Goal: Information Seeking & Learning: Learn about a topic

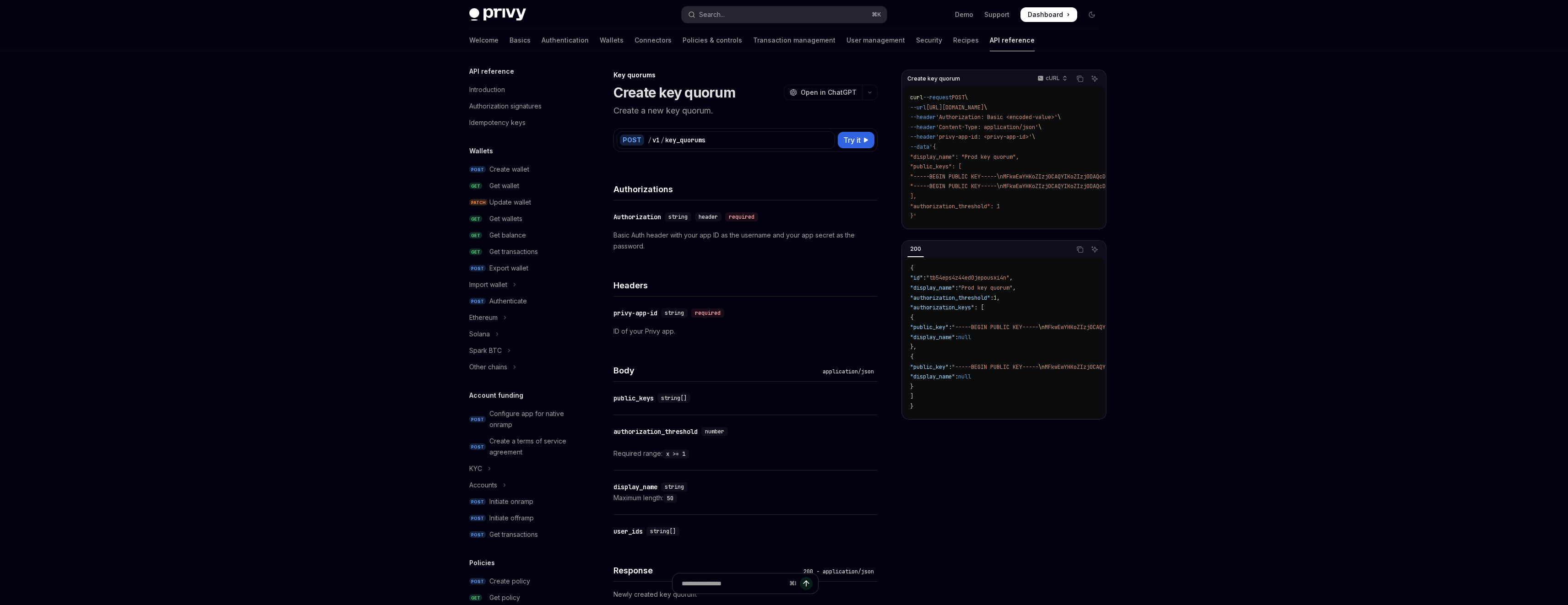
scroll to position [357, 0]
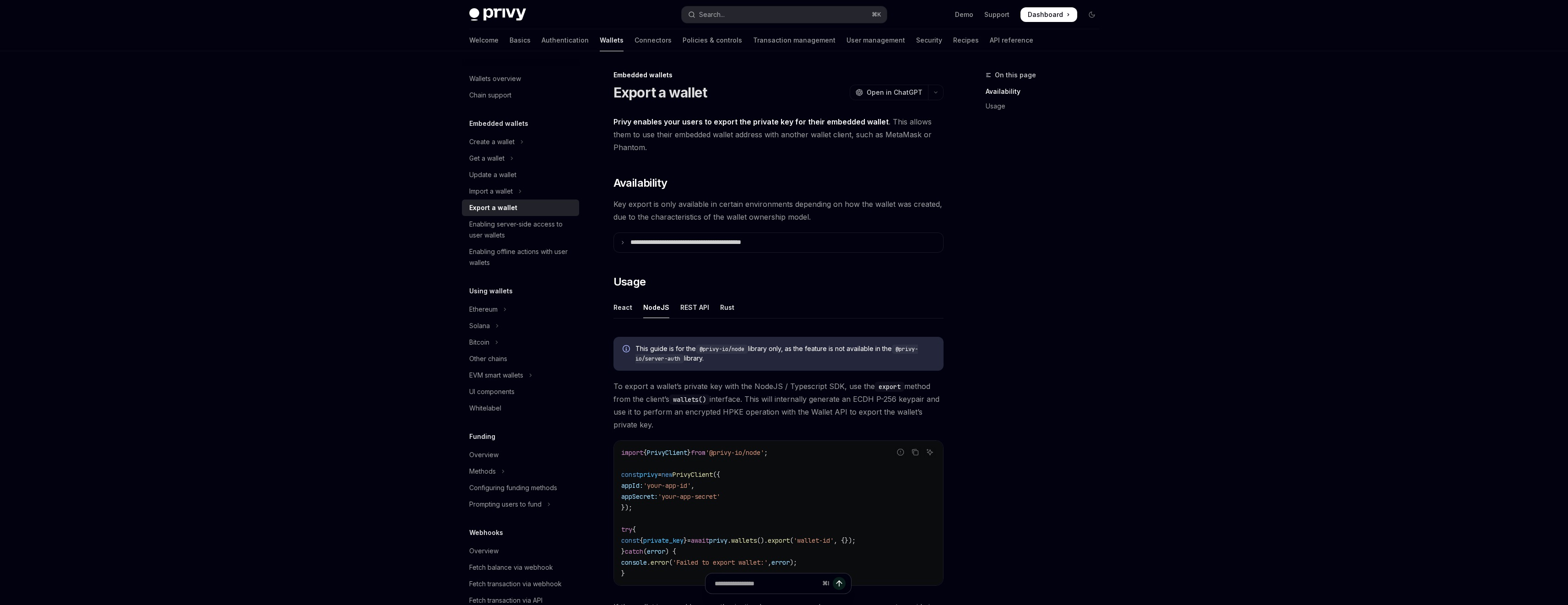
click at [1231, 272] on div "Skip to main content Privy Docs home page Search... ⌘ K Demo Support Dashboard …" at bounding box center [784, 477] width 1568 height 954
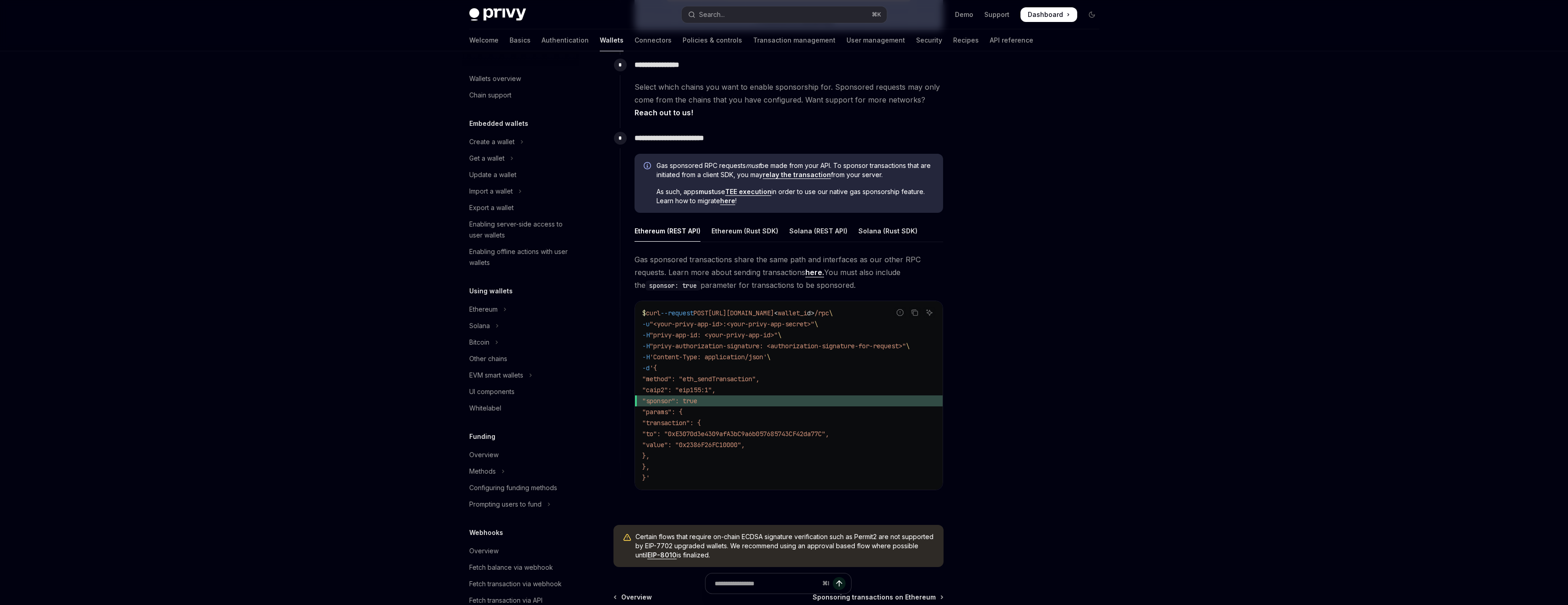
scroll to position [130, 0]
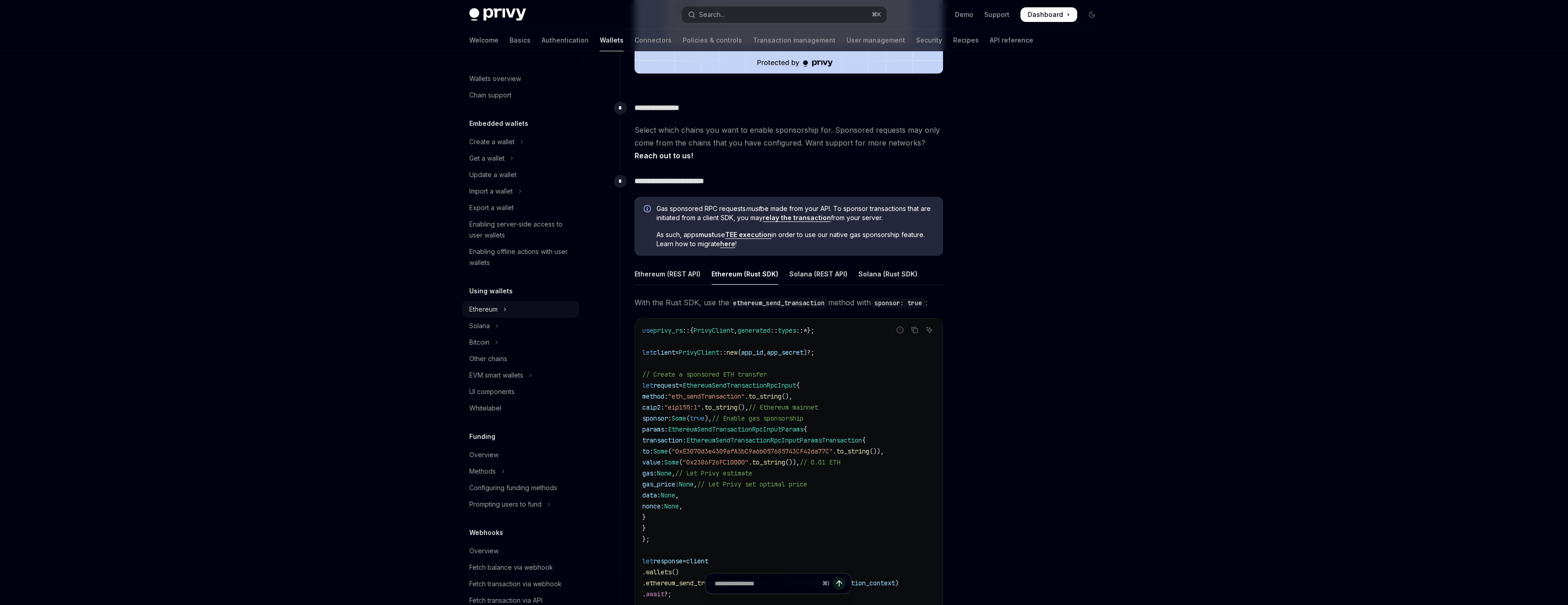
scroll to position [181, 0]
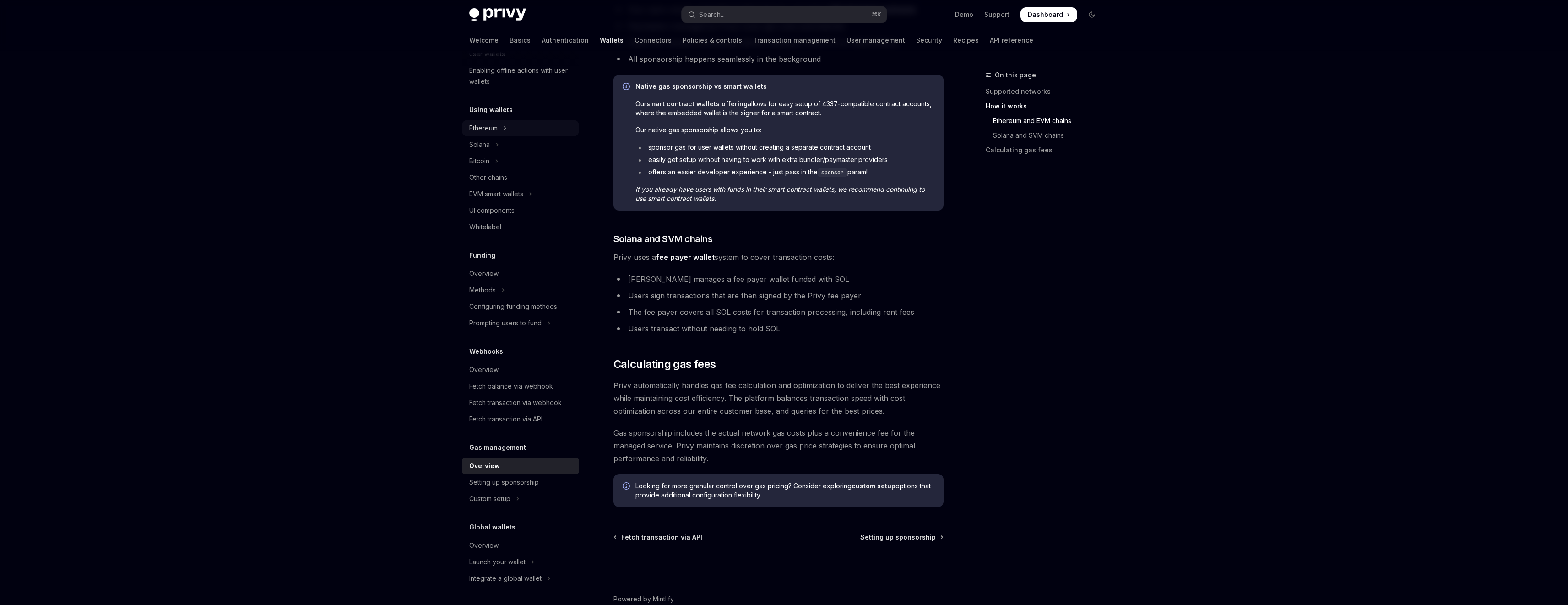
type textarea "*"
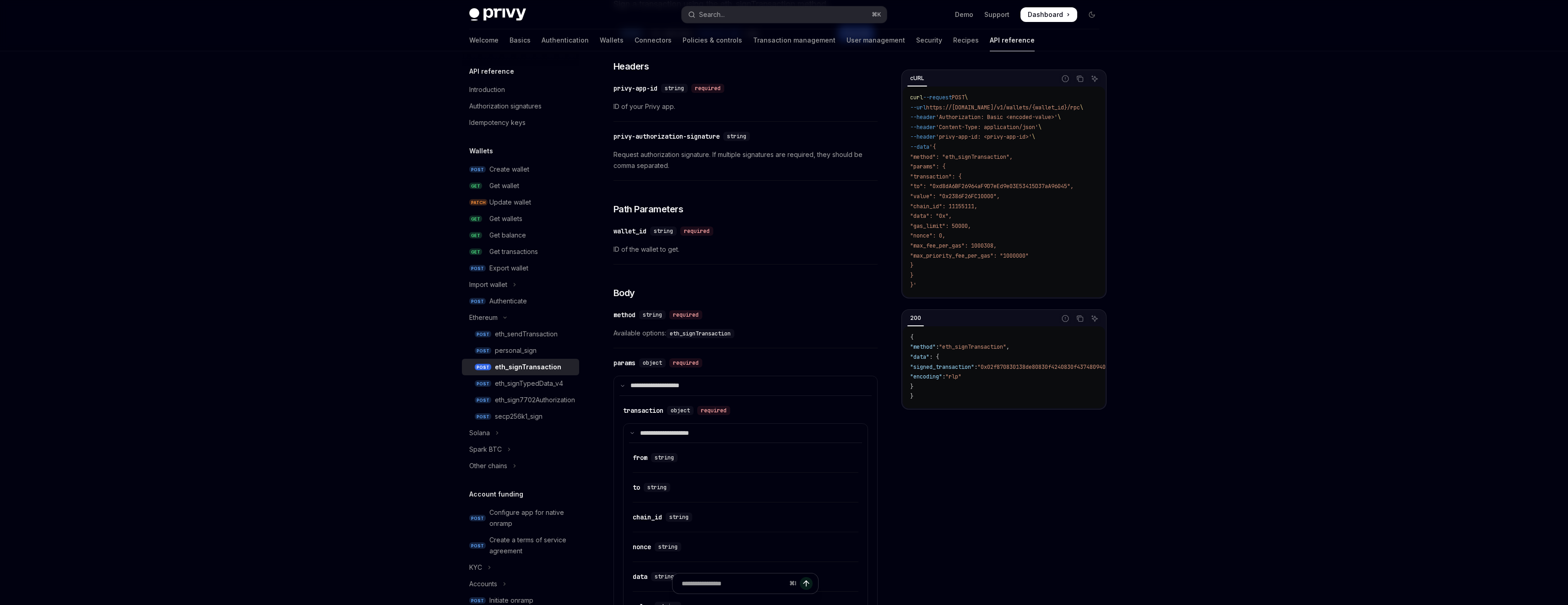
scroll to position [55, 0]
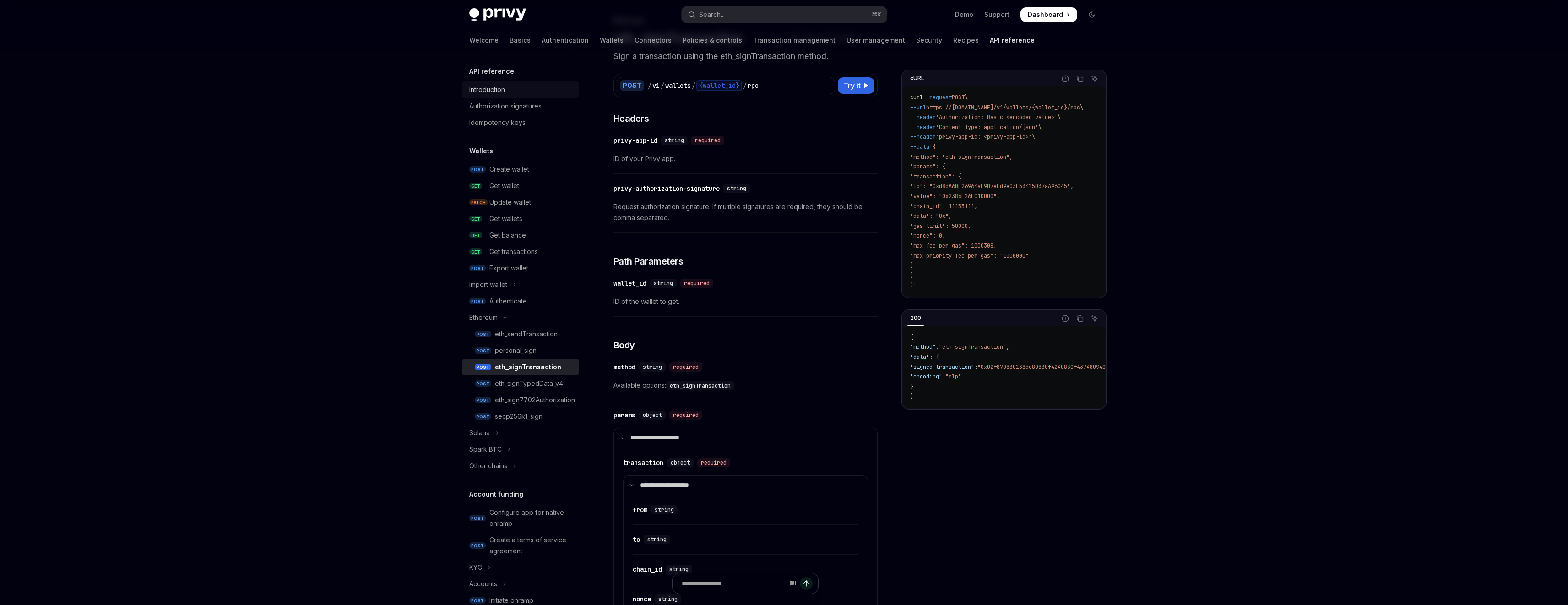
click at [504, 91] on div "Introduction" at bounding box center [487, 89] width 36 height 11
type textarea "*"
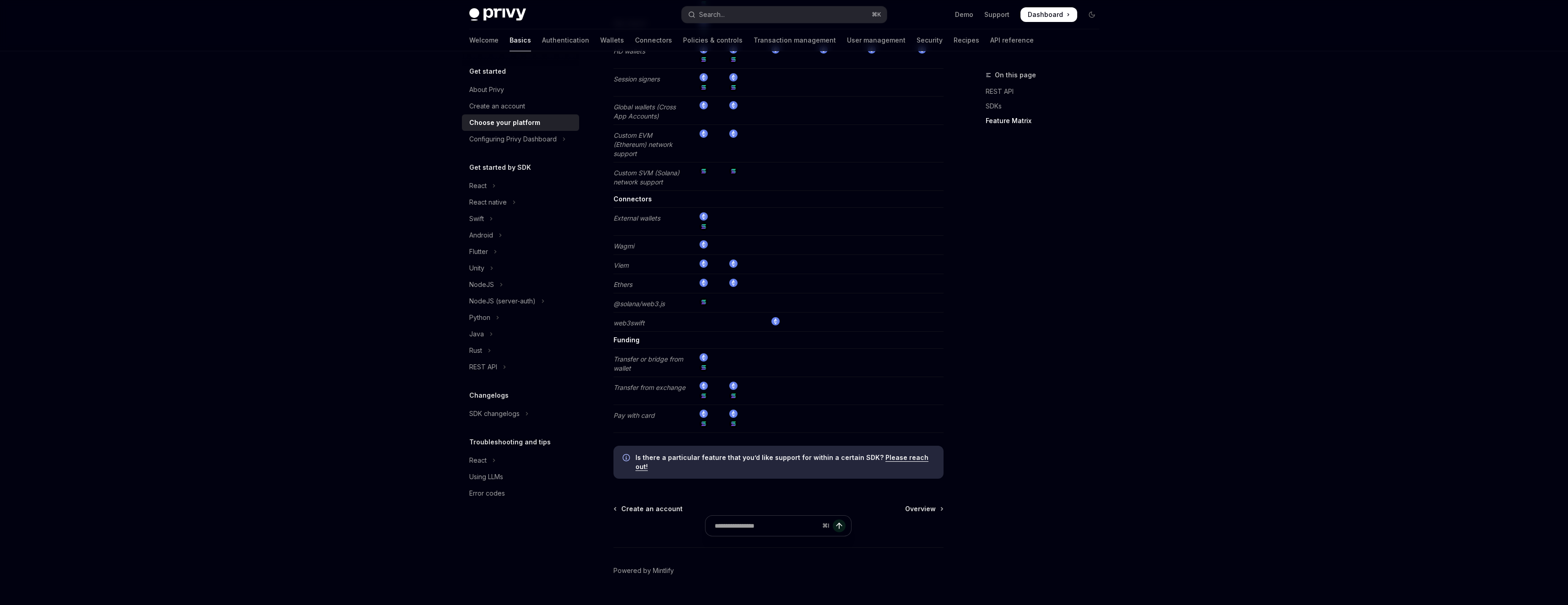
scroll to position [1601, 0]
click at [934, 500] on span "Overview" at bounding box center [920, 505] width 31 height 9
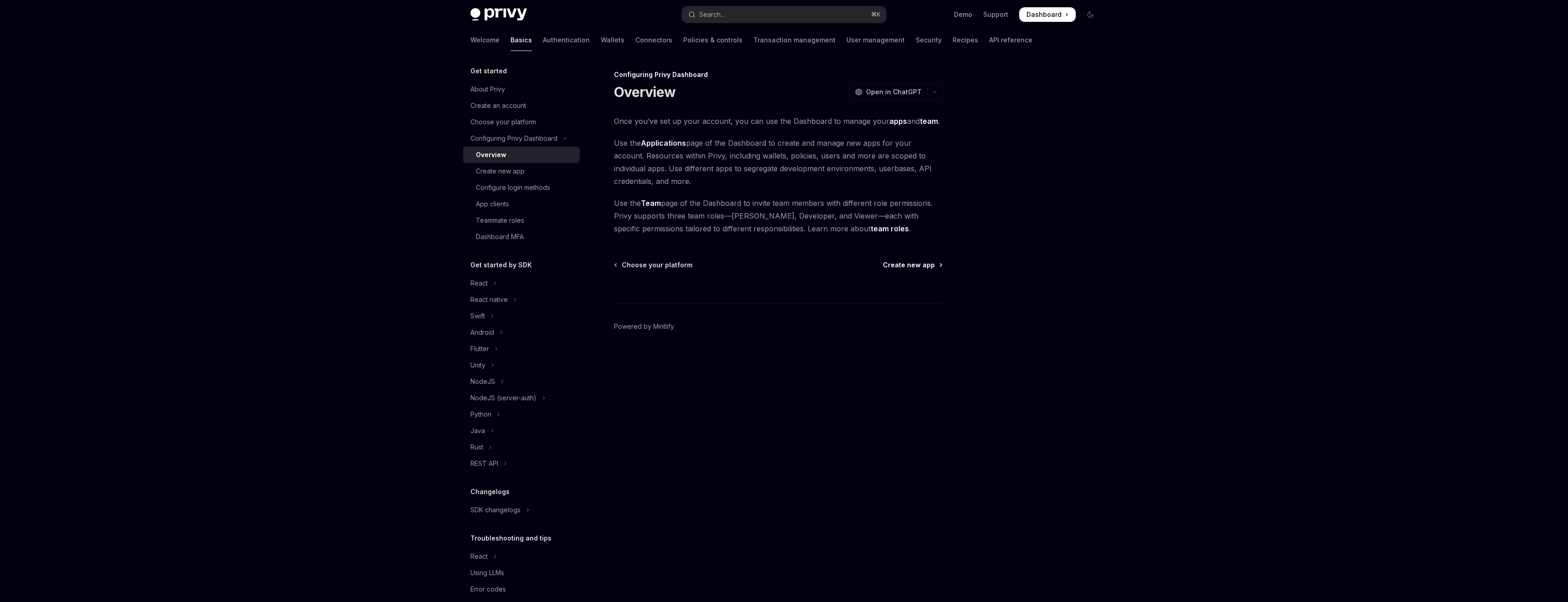
click at [921, 263] on span "Create new app" at bounding box center [908, 265] width 52 height 9
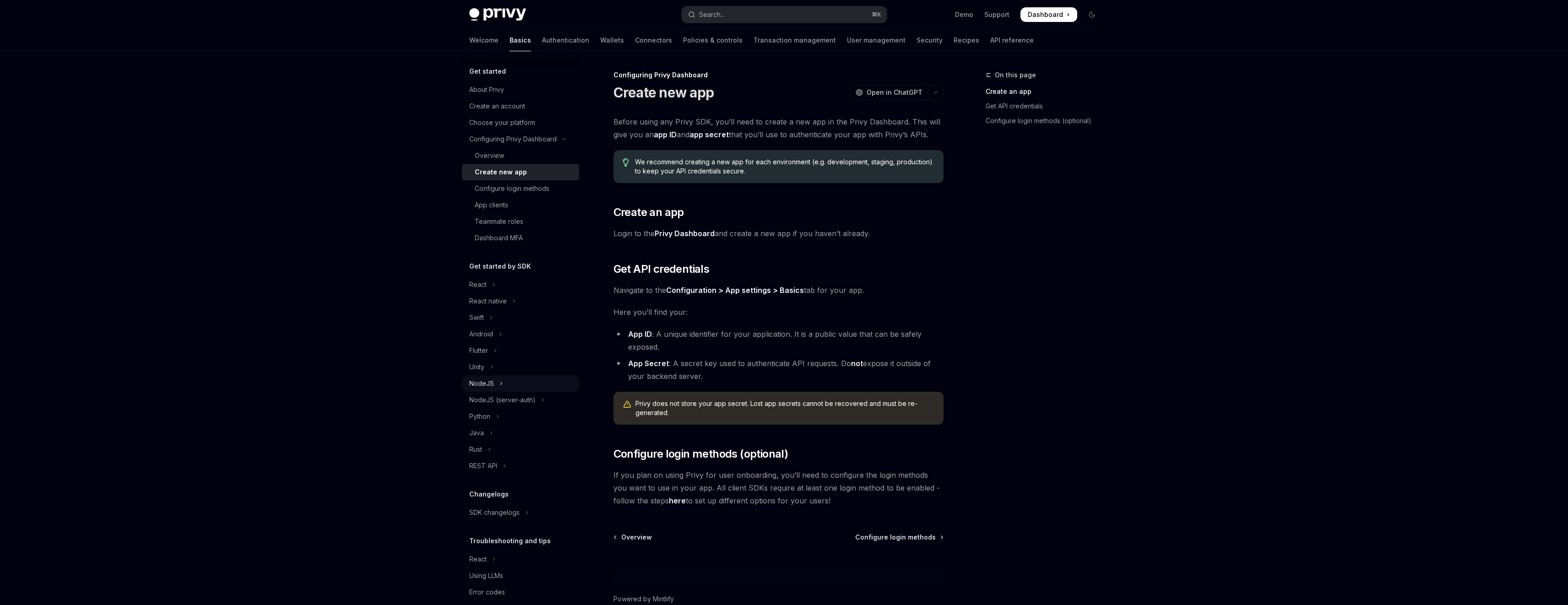
click at [496, 388] on button "NodeJS" at bounding box center [521, 383] width 117 height 16
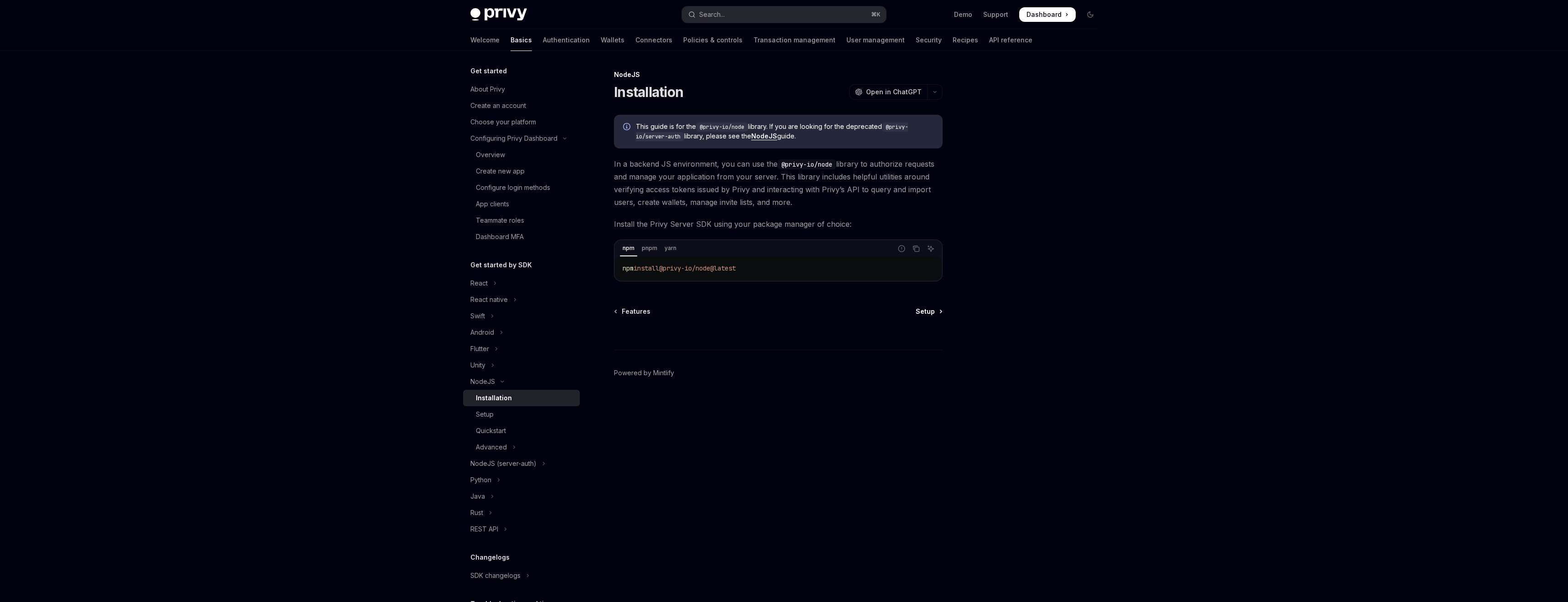
click at [930, 308] on span "Setup" at bounding box center [925, 311] width 19 height 9
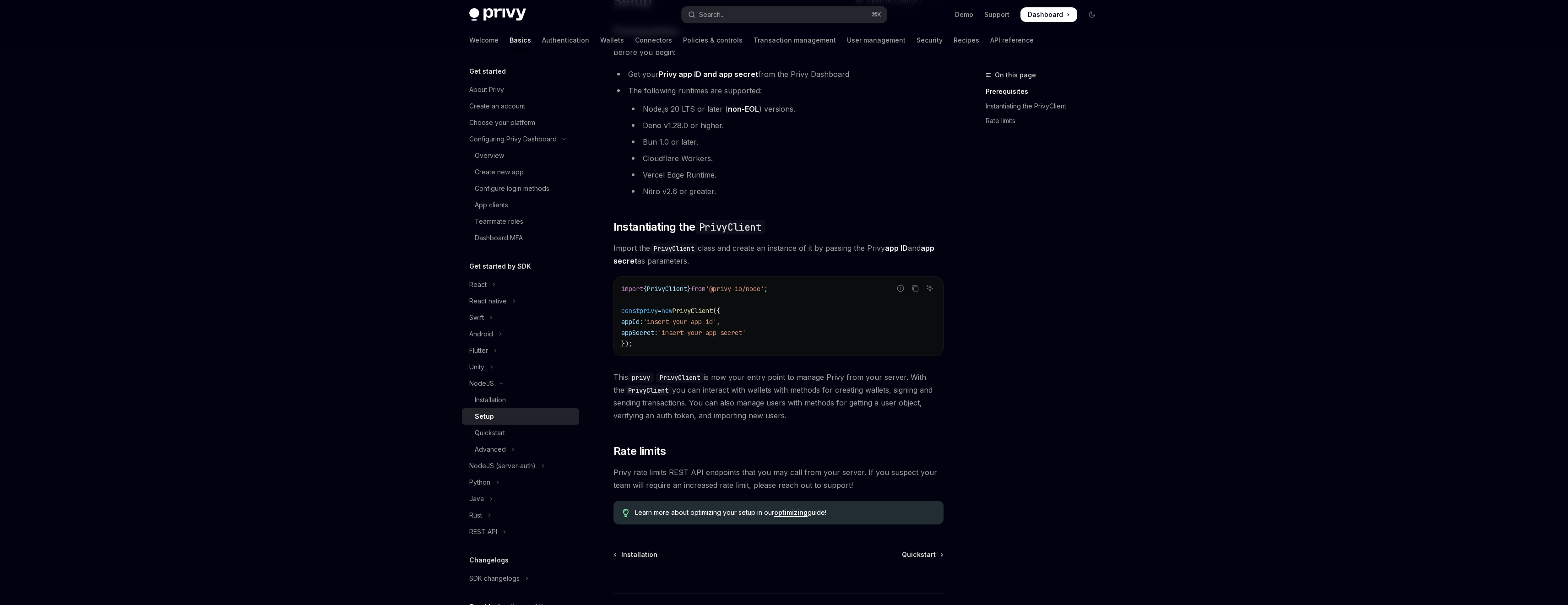
scroll to position [112, 0]
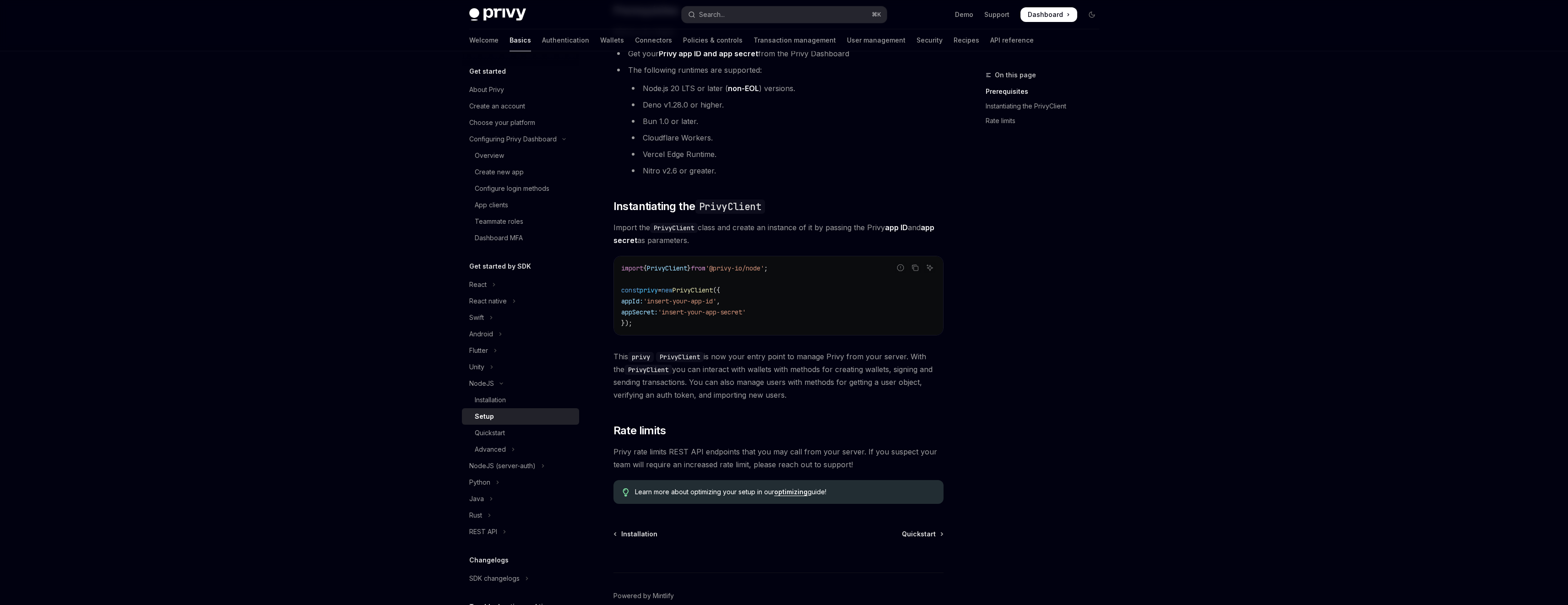
click at [938, 528] on div "NodeJS Setup OpenAI Open in ChatGPT OpenAI Open in ChatGPT ​ Prerequisites Befo…" at bounding box center [693, 304] width 506 height 694
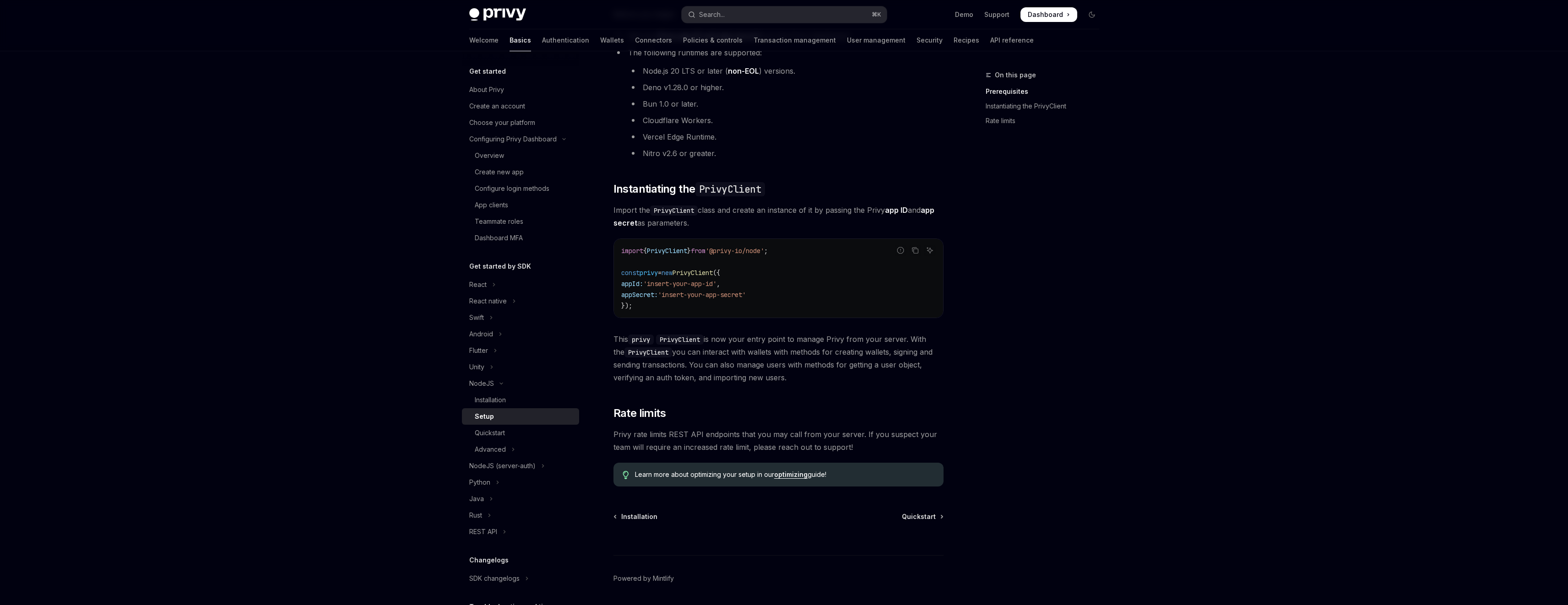
scroll to position [123, 0]
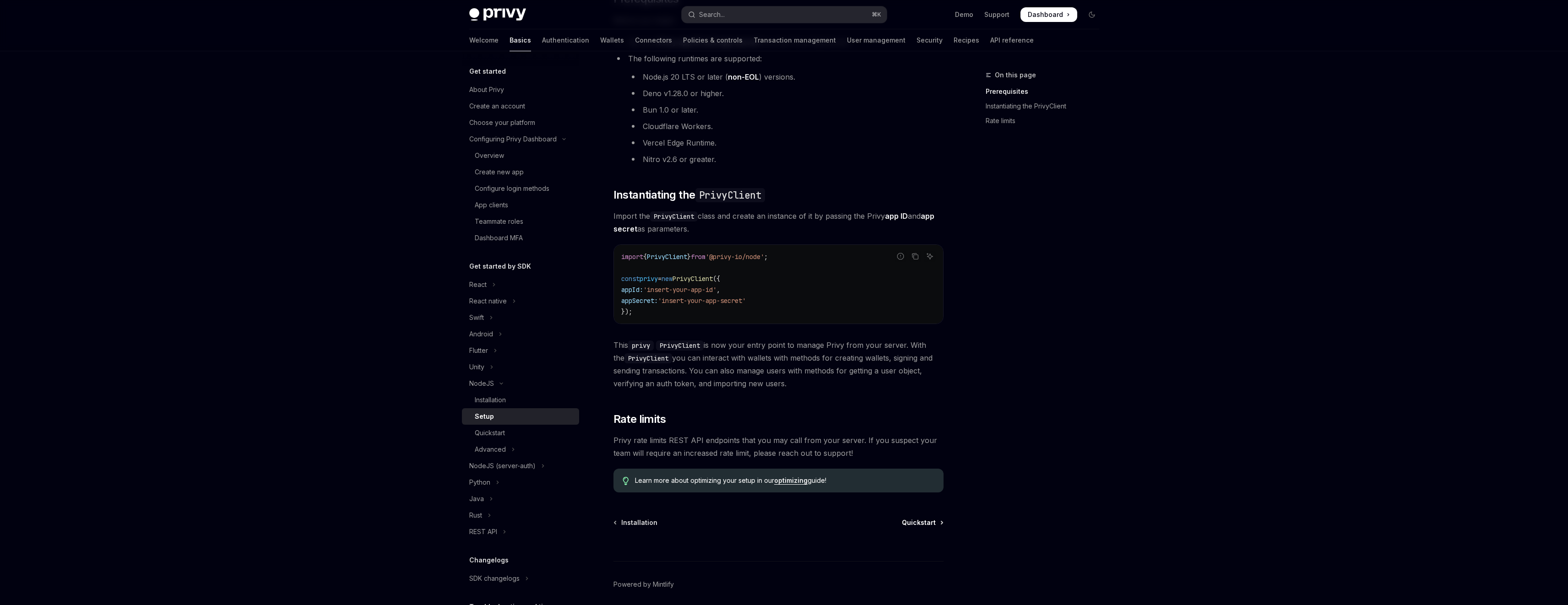
click at [928, 523] on span "Quickstart" at bounding box center [919, 523] width 34 height 9
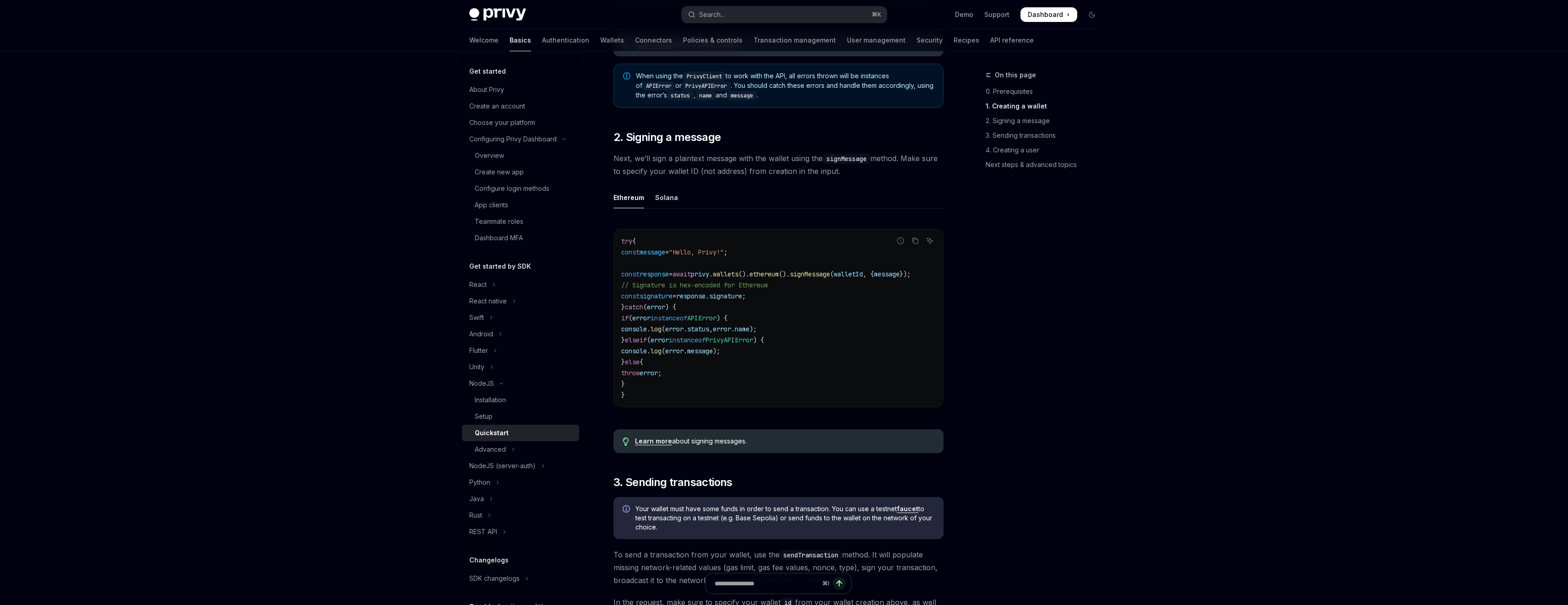
scroll to position [623, 0]
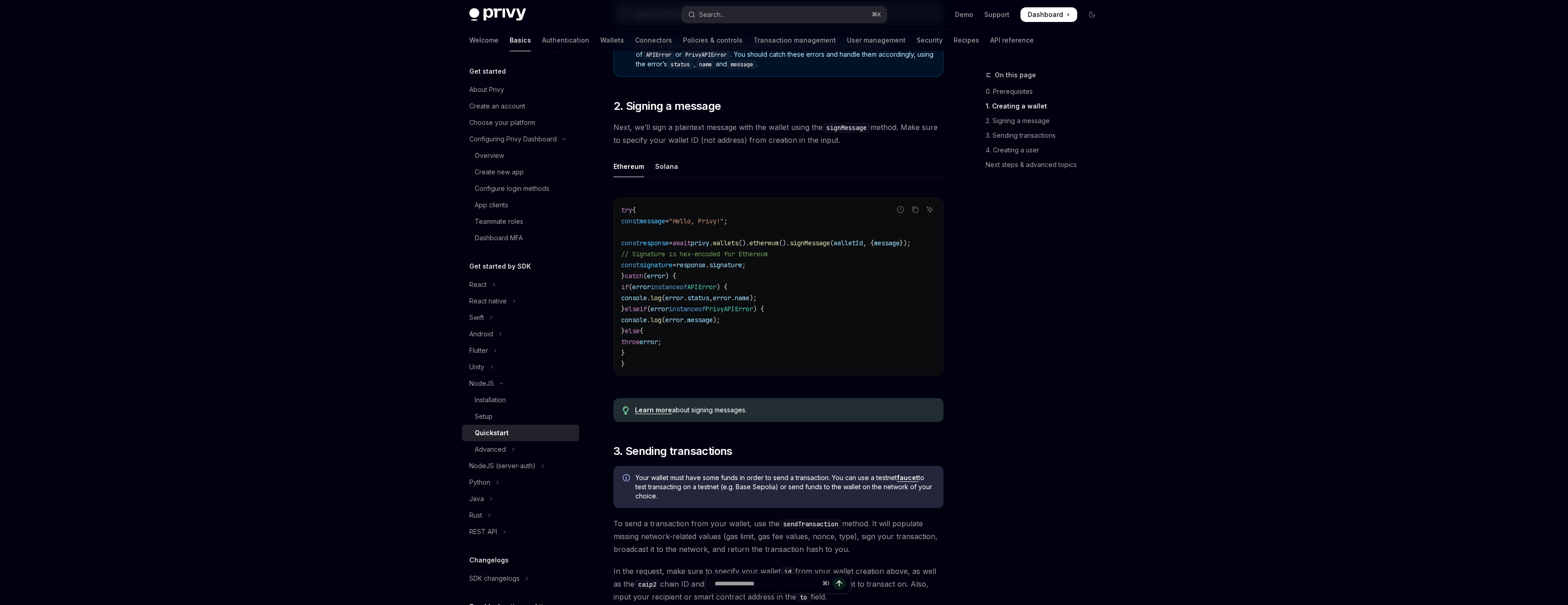
type textarea "*"
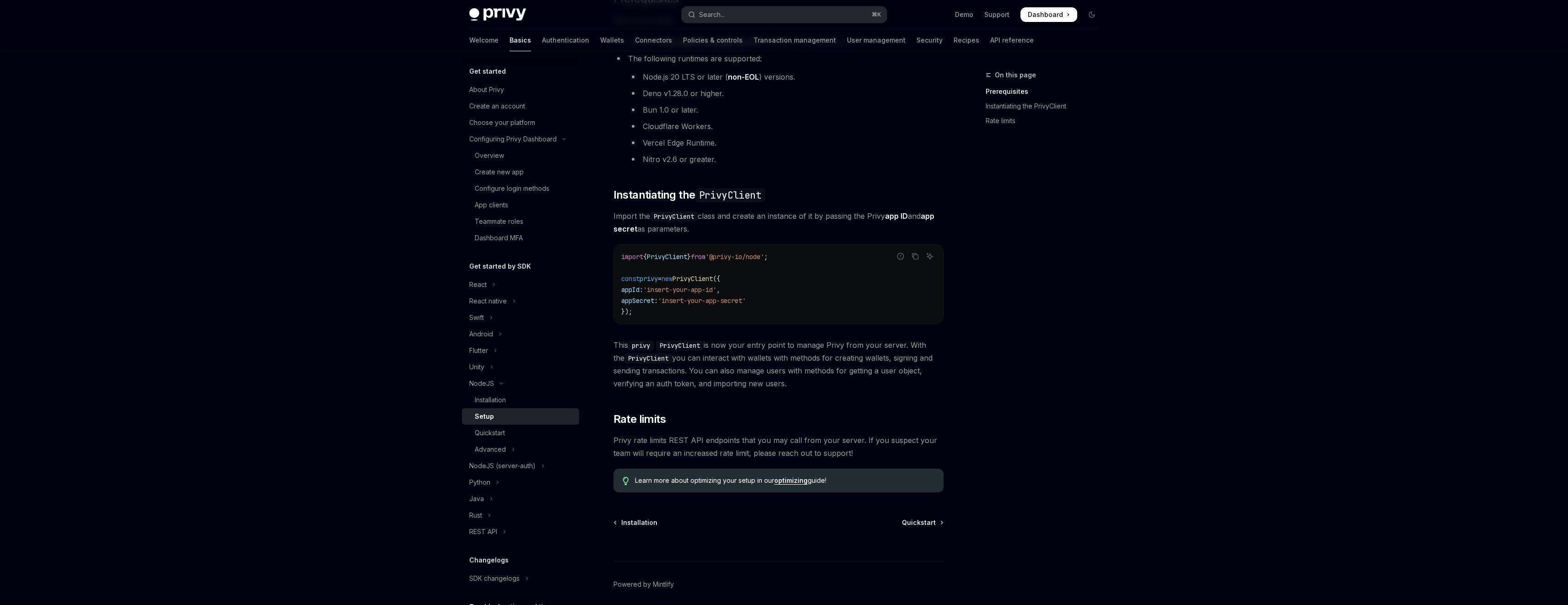
scroll to position [118, 0]
